Goal: Task Accomplishment & Management: Manage account settings

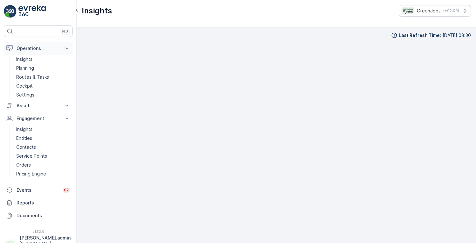
click at [34, 48] on p "Operations" at bounding box center [38, 48] width 43 height 6
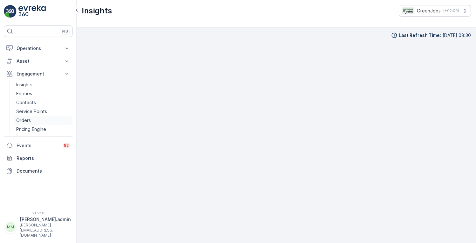
click at [26, 118] on p "Orders" at bounding box center [23, 120] width 15 height 6
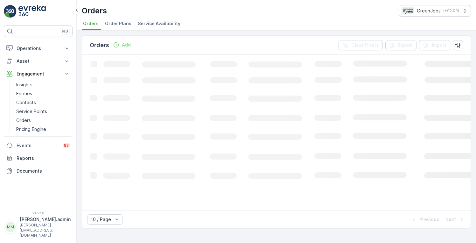
click at [119, 22] on span "Order Plans" at bounding box center [118, 23] width 26 height 6
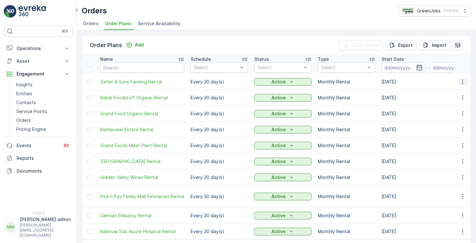
click at [462, 81] on icon "button" at bounding box center [463, 82] width 6 height 6
click at [453, 100] on span "Edit Order Plan" at bounding box center [451, 100] width 32 height 6
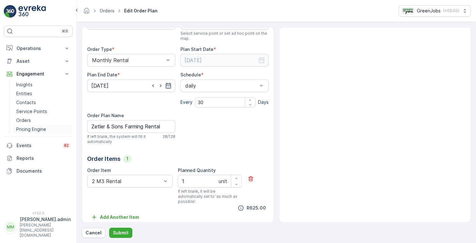
click at [25, 129] on p "Pricing Engine" at bounding box center [31, 129] width 30 height 6
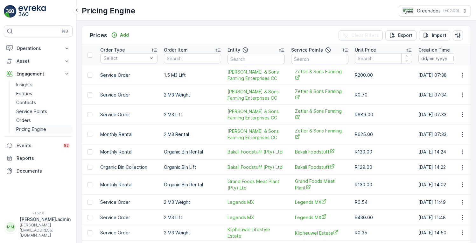
click at [33, 130] on p "Pricing Engine" at bounding box center [31, 129] width 30 height 6
click at [30, 48] on p "Operations" at bounding box center [38, 48] width 43 height 6
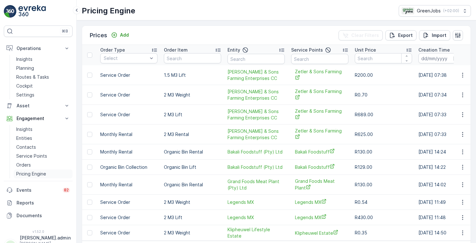
click at [28, 174] on p "Pricing Engine" at bounding box center [31, 174] width 30 height 6
click at [35, 175] on p "Pricing Engine" at bounding box center [31, 174] width 30 height 6
